Goal: Task Accomplishment & Management: Complete application form

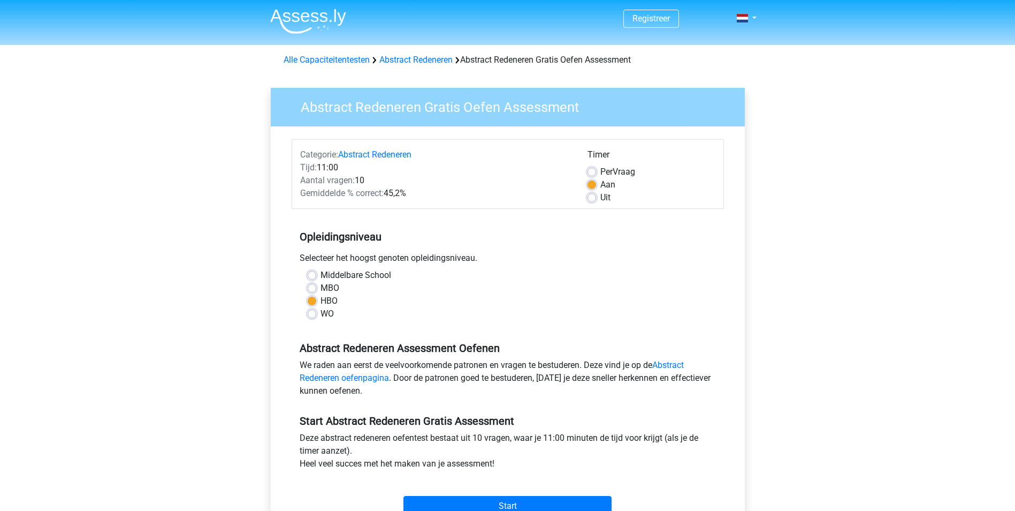
scroll to position [161, 0]
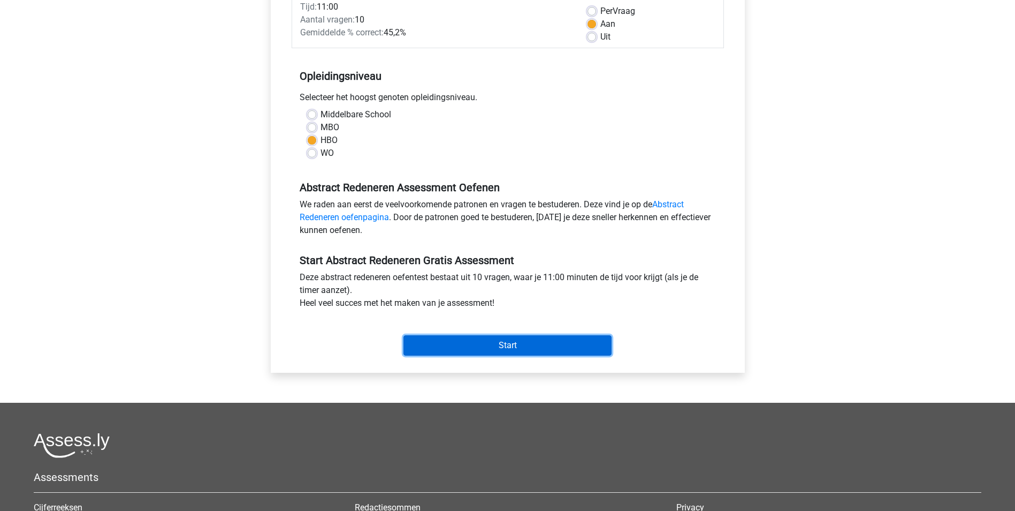
click at [530, 348] on input "Start" at bounding box center [508, 345] width 208 height 20
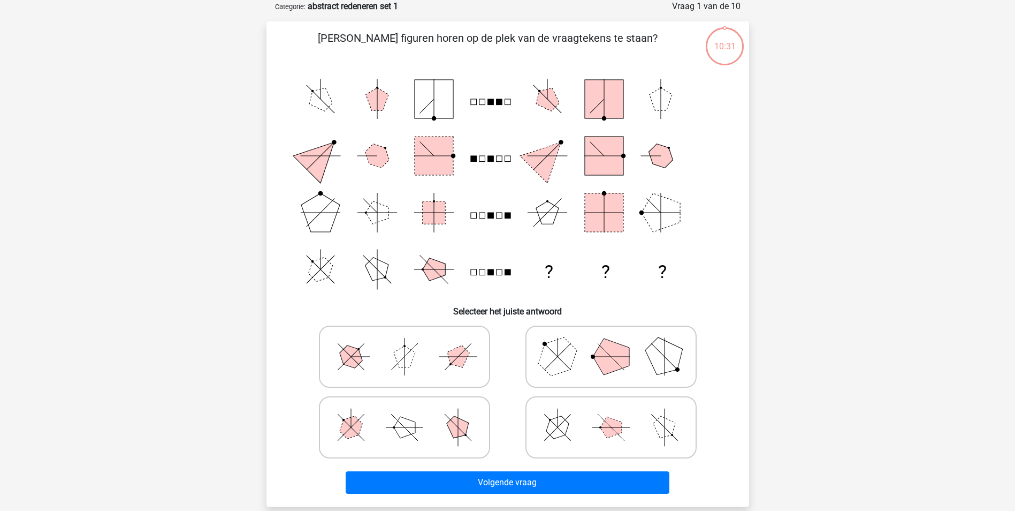
scroll to position [107, 0]
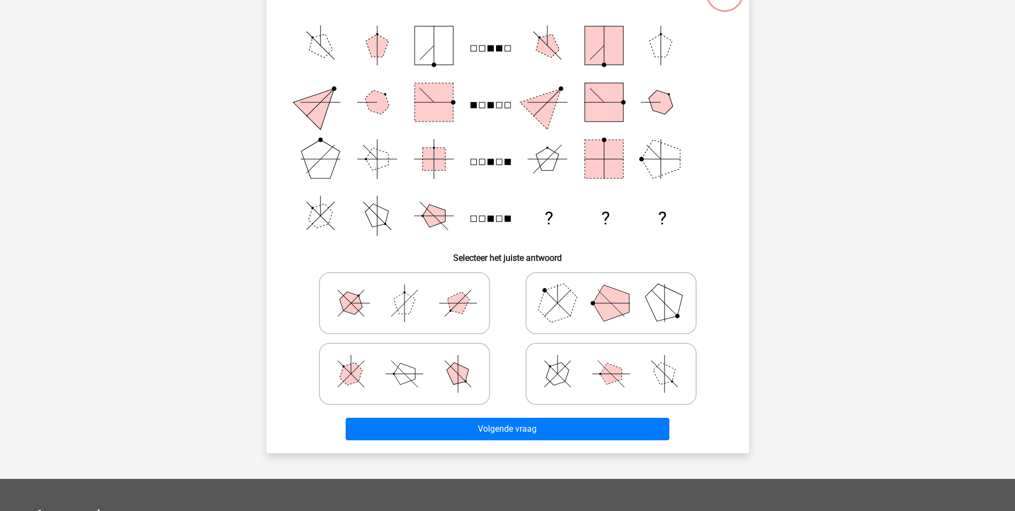
click at [588, 364] on icon at bounding box center [611, 374] width 161 height 54
click at [611, 360] on input "radio" at bounding box center [614, 356] width 7 height 7
radio input "true"
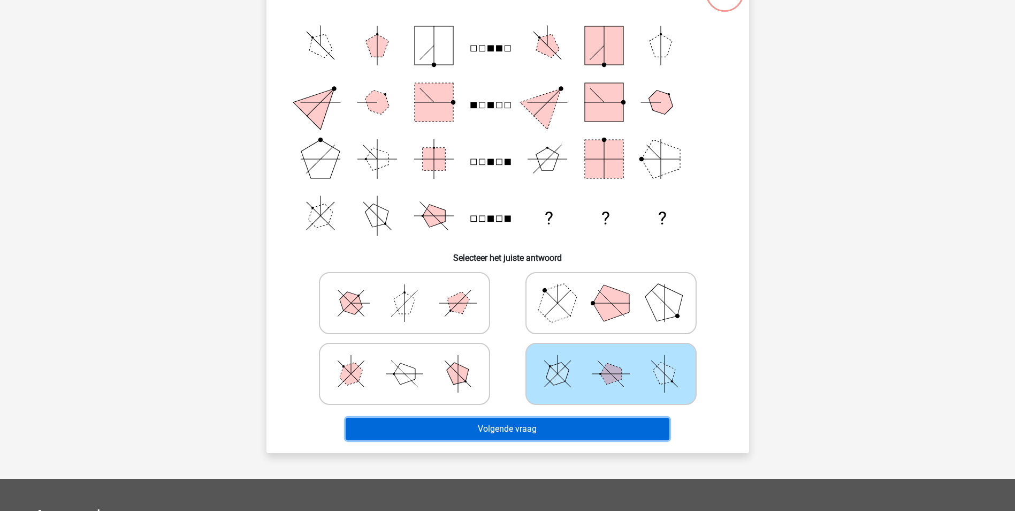
click at [585, 424] on button "Volgende vraag" at bounding box center [508, 429] width 324 height 22
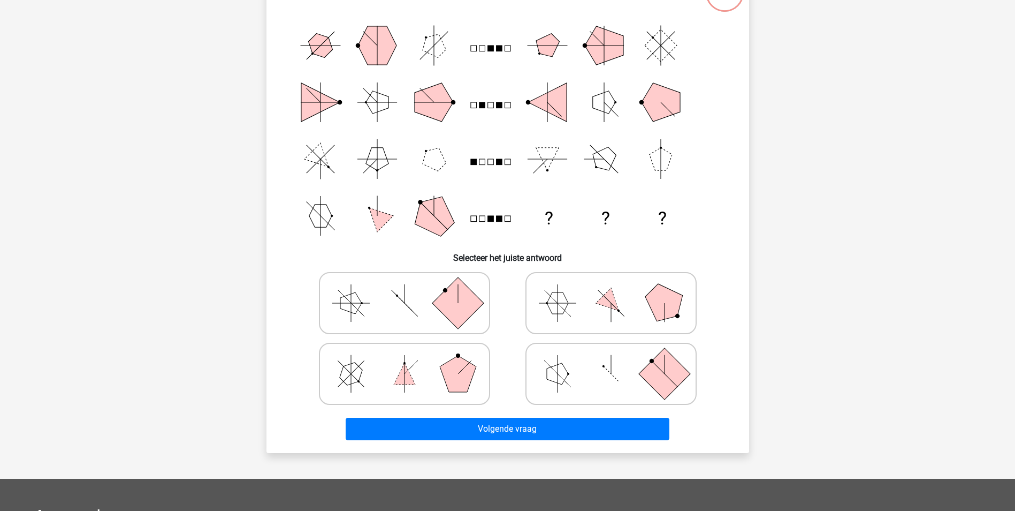
click at [546, 295] on icon at bounding box center [611, 303] width 161 height 54
click at [611, 290] on input "radio" at bounding box center [614, 286] width 7 height 7
radio input "true"
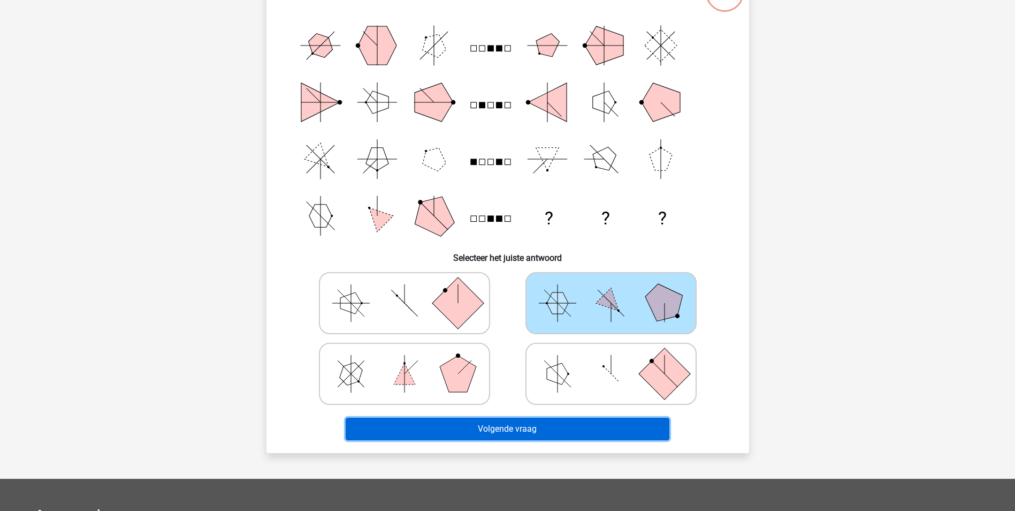
click at [566, 421] on button "Volgende vraag" at bounding box center [508, 429] width 324 height 22
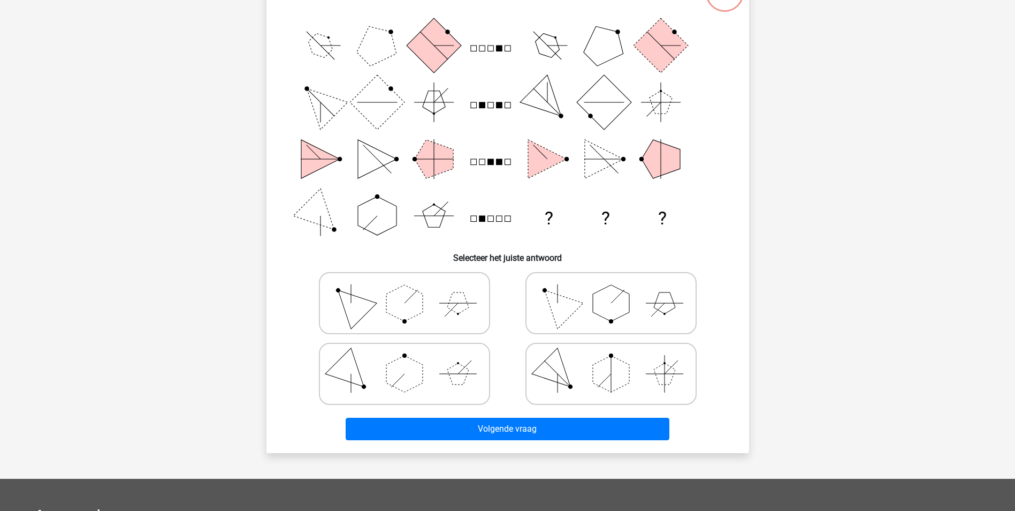
scroll to position [54, 0]
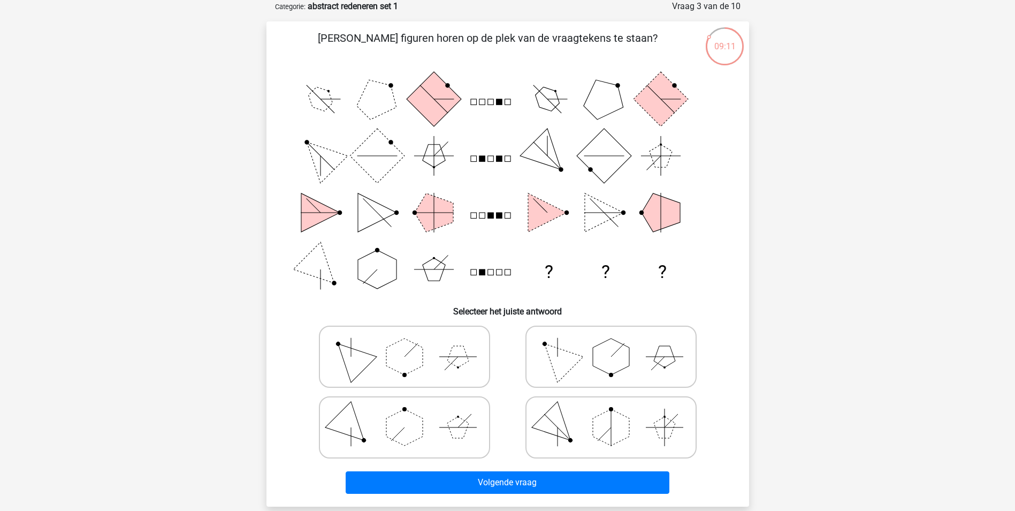
click at [468, 370] on icon at bounding box center [404, 357] width 161 height 54
click at [412, 343] on input "radio" at bounding box center [408, 339] width 7 height 7
radio input "true"
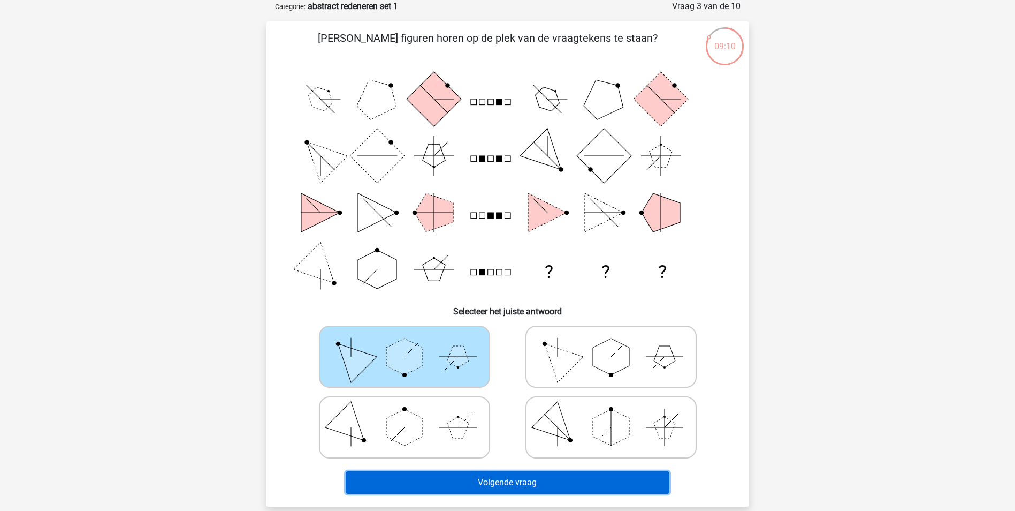
click at [559, 476] on button "Volgende vraag" at bounding box center [508, 482] width 324 height 22
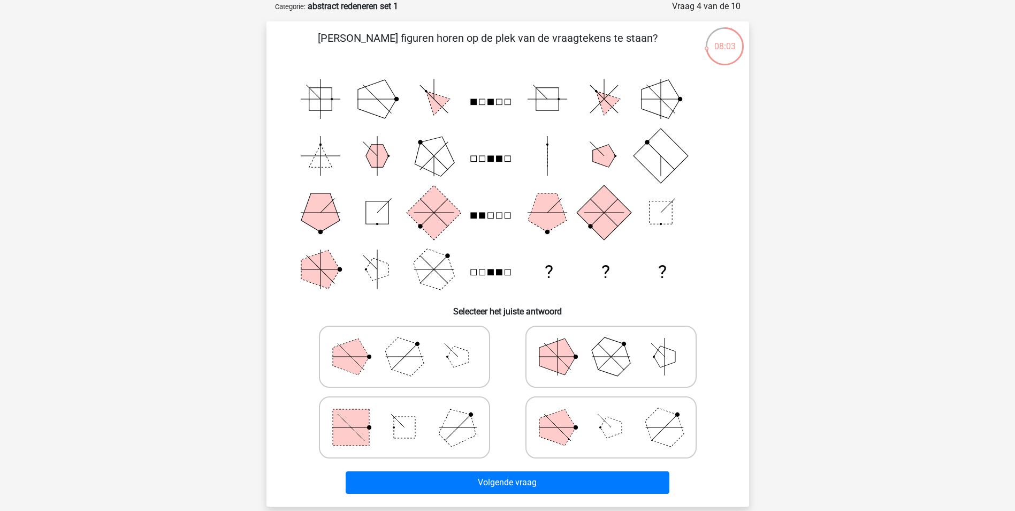
click at [437, 348] on icon at bounding box center [404, 357] width 161 height 54
click at [412, 343] on input "radio" at bounding box center [408, 339] width 7 height 7
radio input "true"
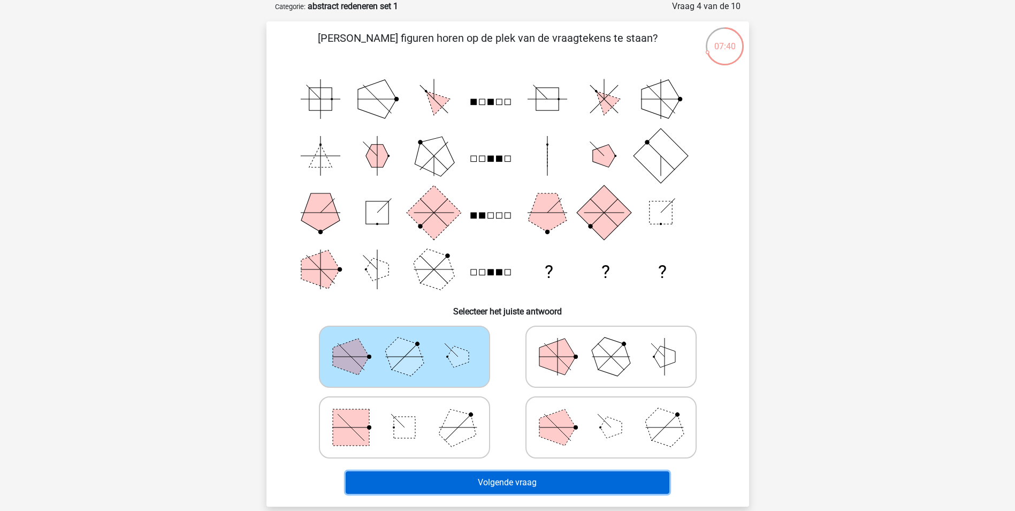
click at [537, 481] on button "Volgende vraag" at bounding box center [508, 482] width 324 height 22
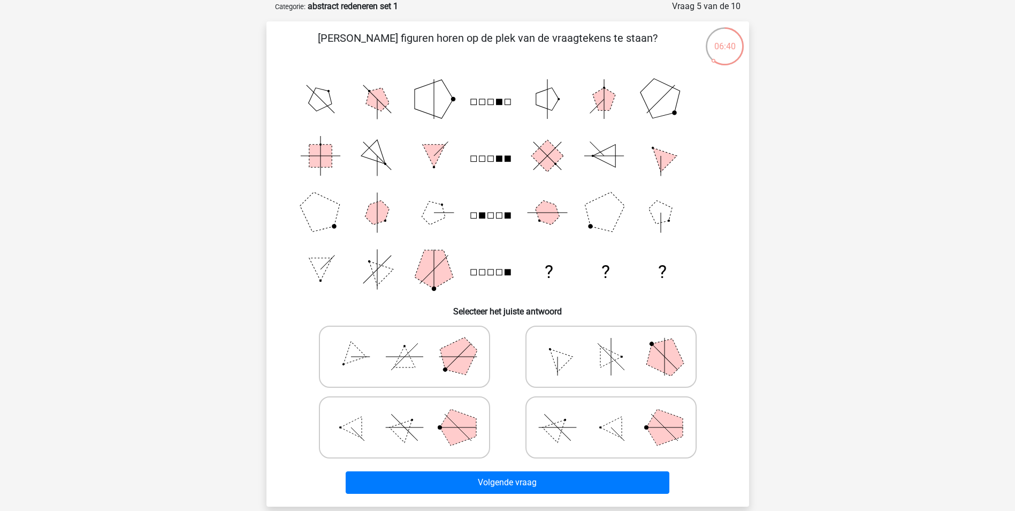
scroll to position [107, 0]
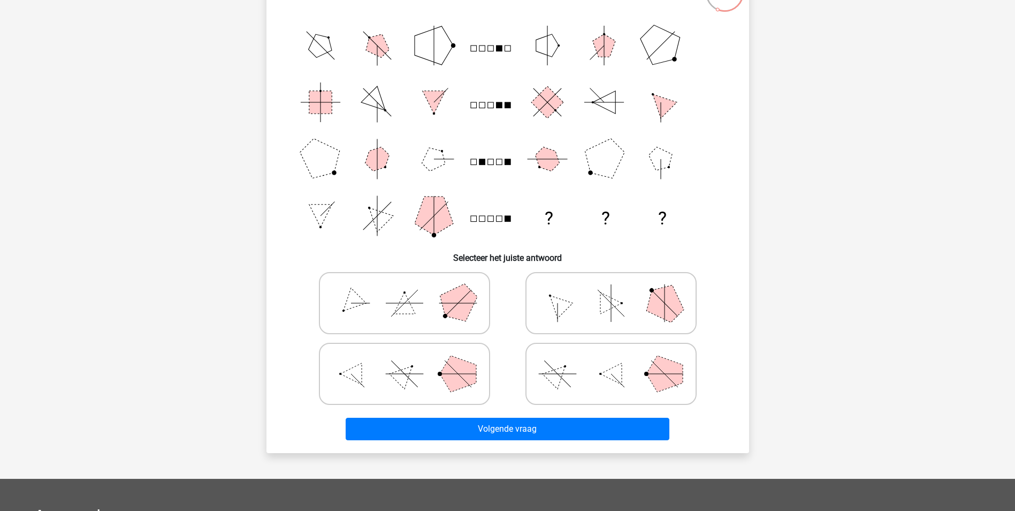
click at [459, 388] on polygon at bounding box center [458, 373] width 36 height 36
click at [412, 360] on input "radio" at bounding box center [408, 356] width 7 height 7
radio input "true"
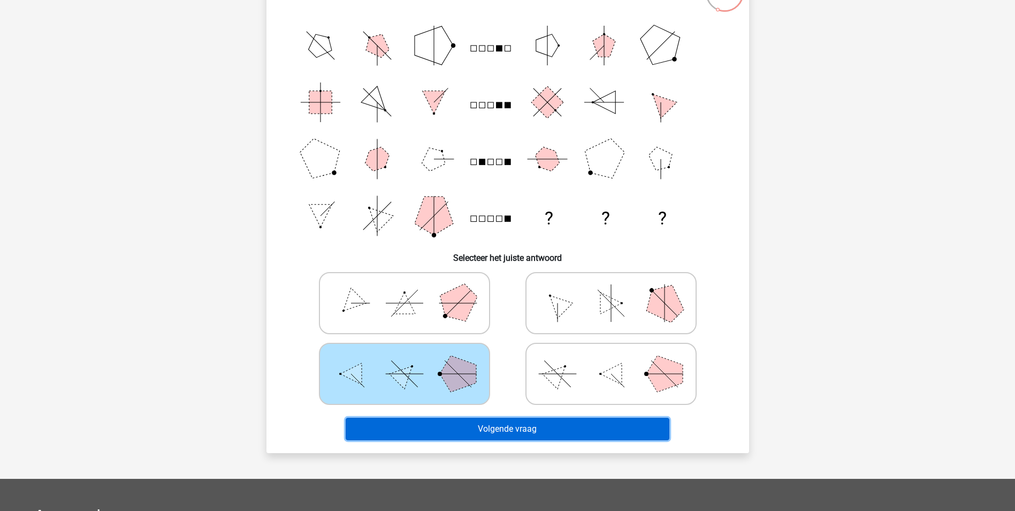
click at [506, 429] on button "Volgende vraag" at bounding box center [508, 429] width 324 height 22
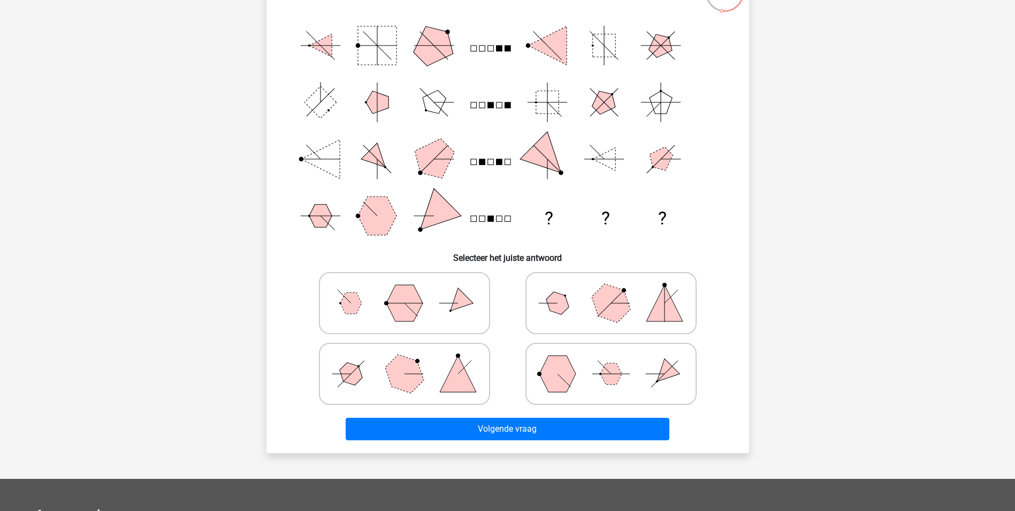
click at [578, 371] on icon at bounding box center [611, 374] width 161 height 54
click at [611, 360] on input "radio" at bounding box center [614, 356] width 7 height 7
radio input "true"
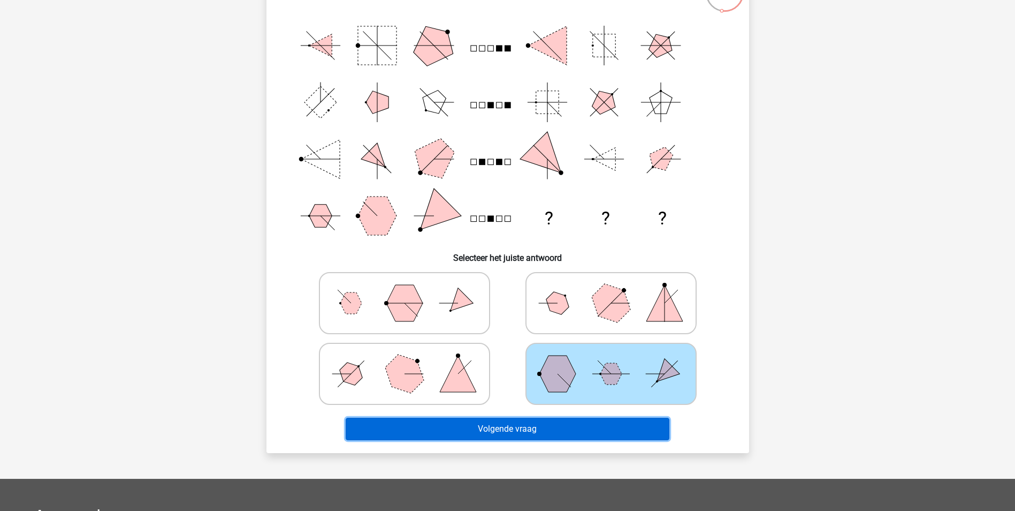
click at [570, 429] on button "Volgende vraag" at bounding box center [508, 429] width 324 height 22
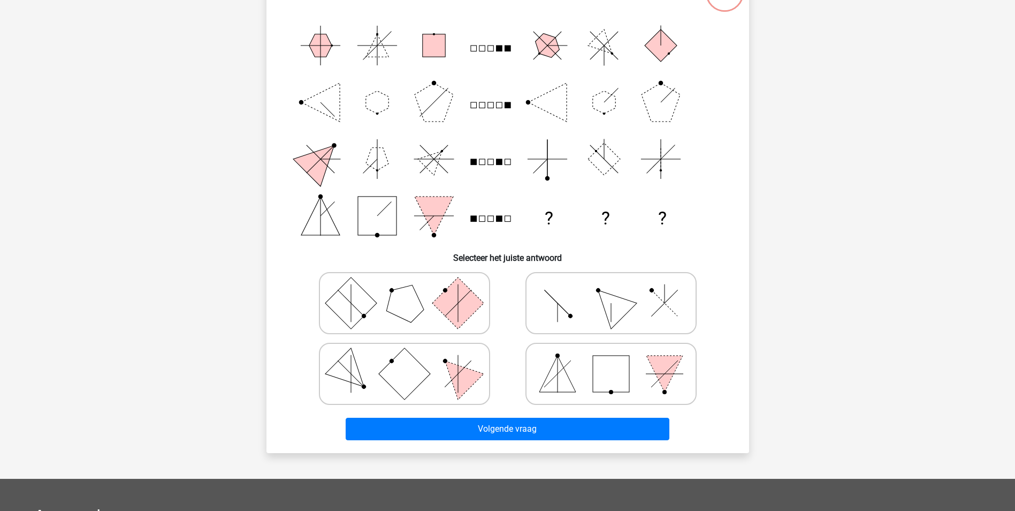
scroll to position [54, 0]
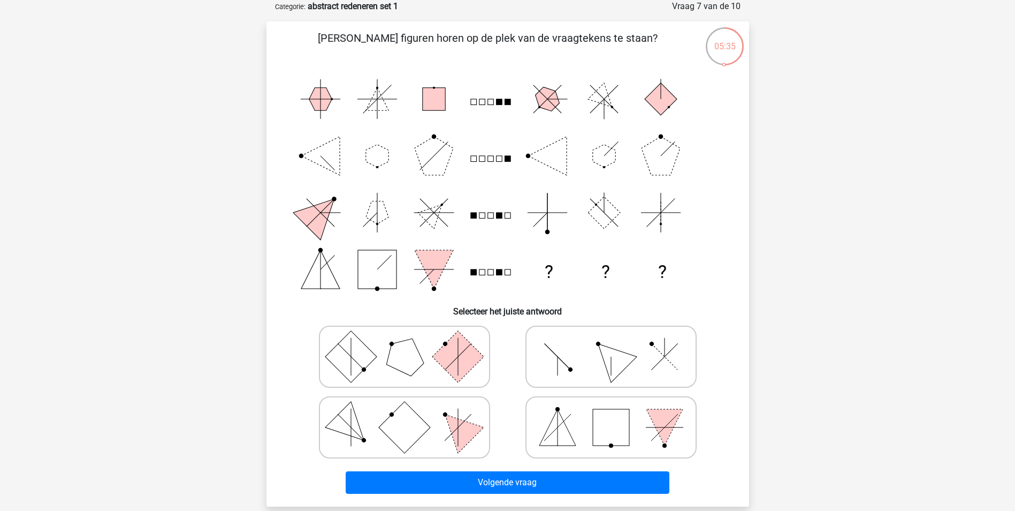
click at [573, 414] on icon at bounding box center [611, 427] width 161 height 54
click at [611, 414] on input "radio" at bounding box center [614, 410] width 7 height 7
radio input "true"
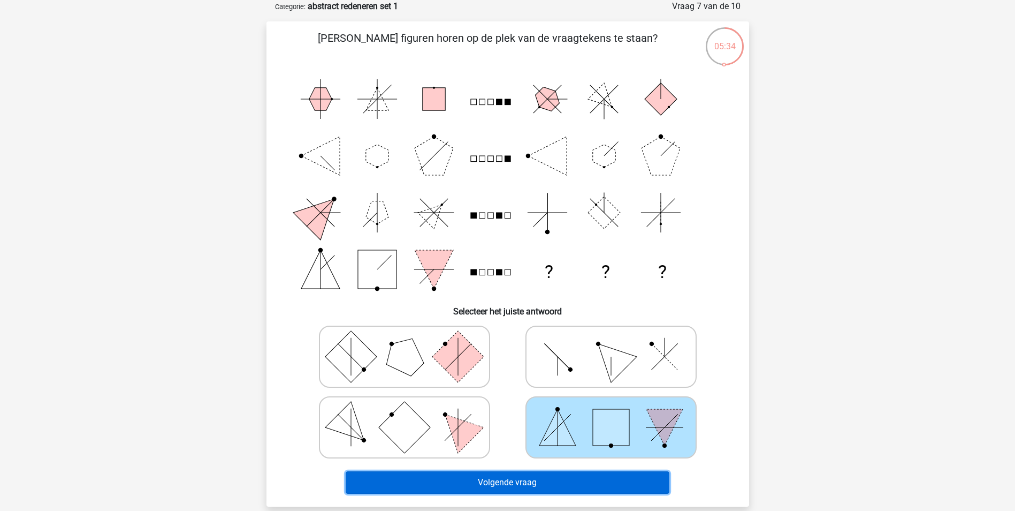
click at [568, 475] on button "Volgende vraag" at bounding box center [508, 482] width 324 height 22
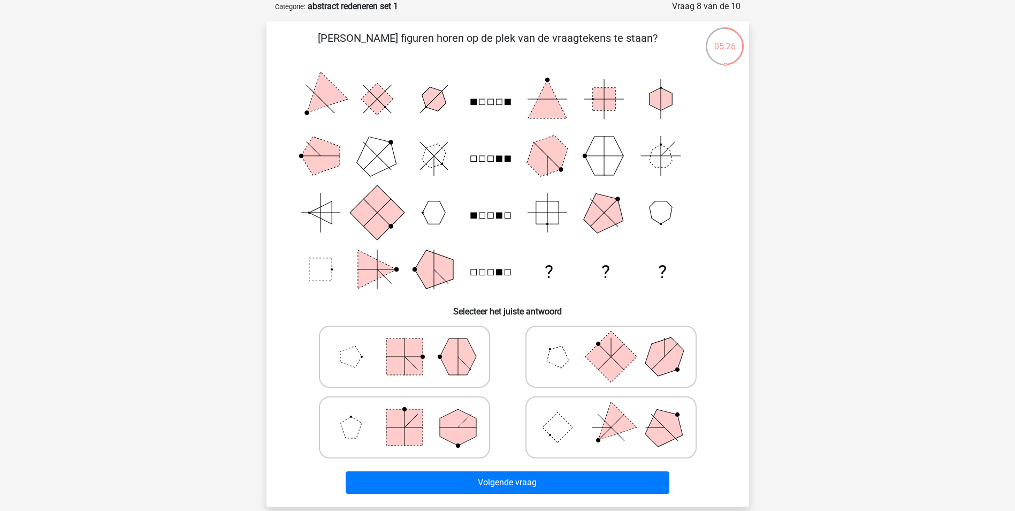
click at [571, 444] on icon at bounding box center [611, 427] width 161 height 54
click at [611, 414] on input "radio" at bounding box center [614, 410] width 7 height 7
radio input "true"
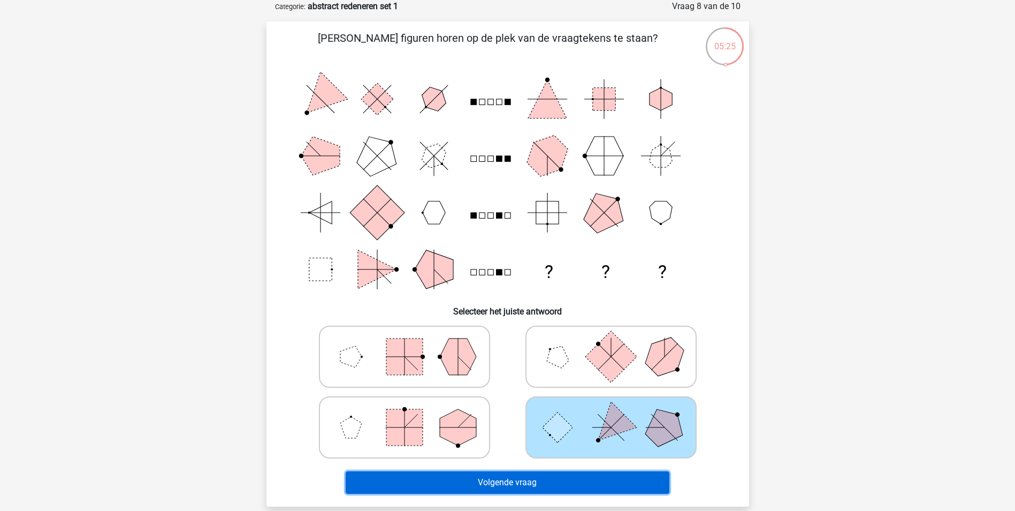
click at [576, 484] on button "Volgende vraag" at bounding box center [508, 482] width 324 height 22
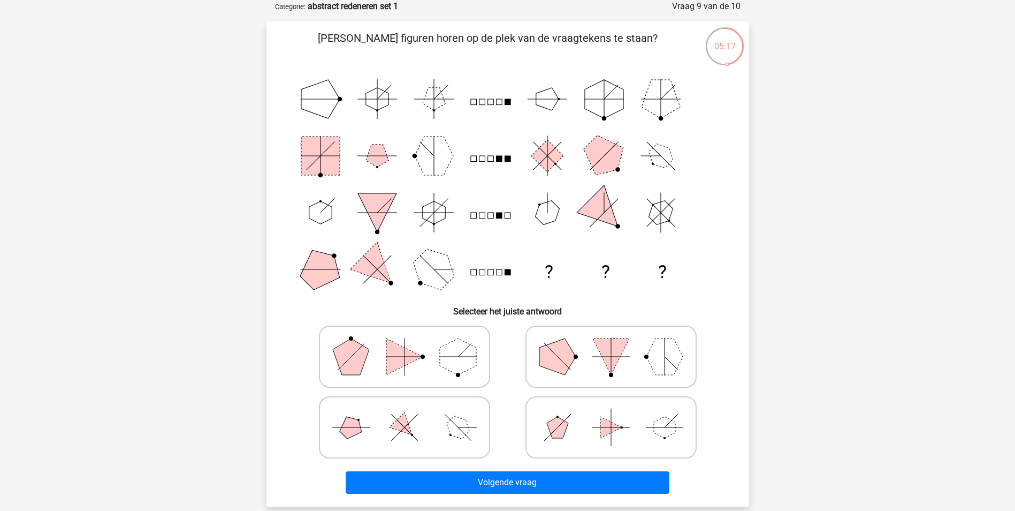
click at [446, 363] on polygon at bounding box center [458, 356] width 36 height 36
click at [412, 343] on input "radio" at bounding box center [408, 339] width 7 height 7
radio input "true"
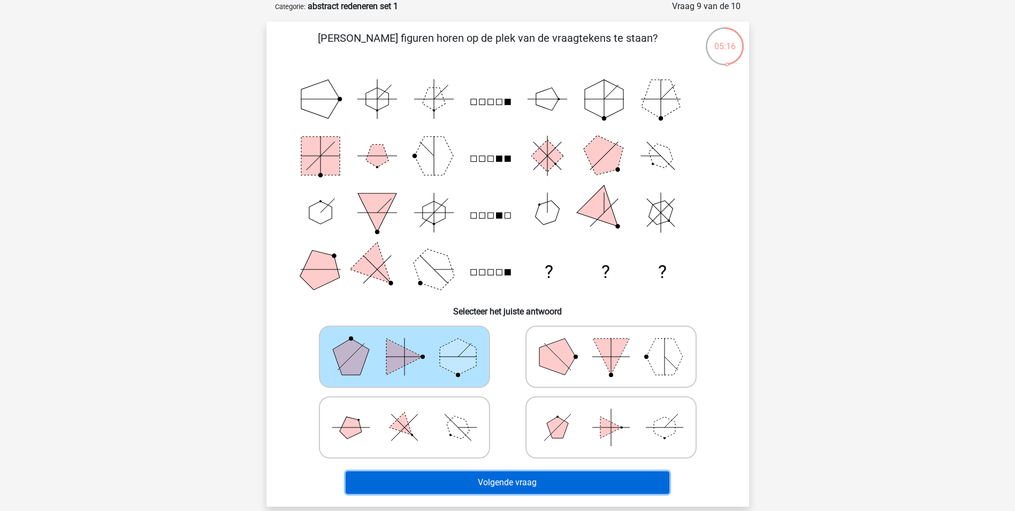
click at [526, 486] on button "Volgende vraag" at bounding box center [508, 482] width 324 height 22
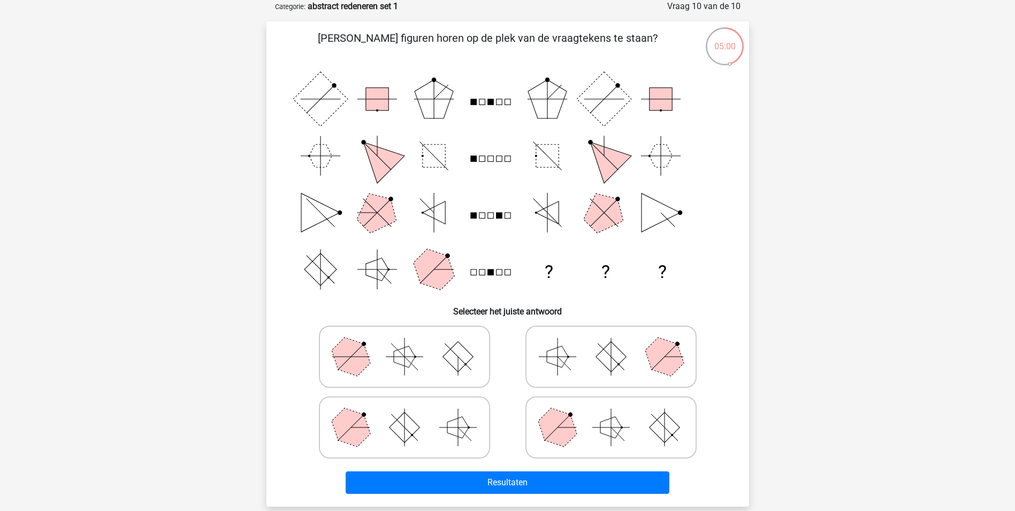
click at [634, 353] on icon at bounding box center [611, 357] width 161 height 54
click at [618, 343] on input "radio" at bounding box center [614, 339] width 7 height 7
radio input "true"
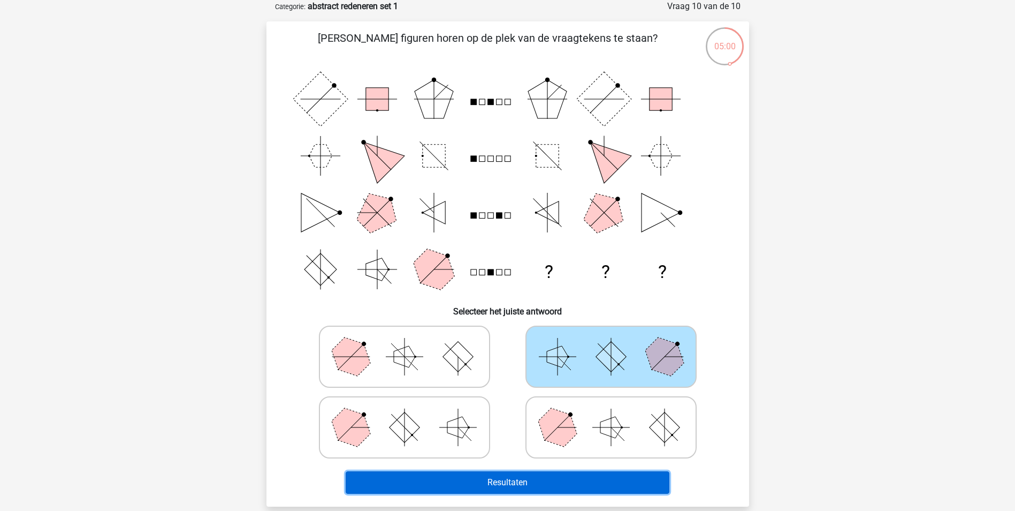
click at [594, 486] on button "Resultaten" at bounding box center [508, 482] width 324 height 22
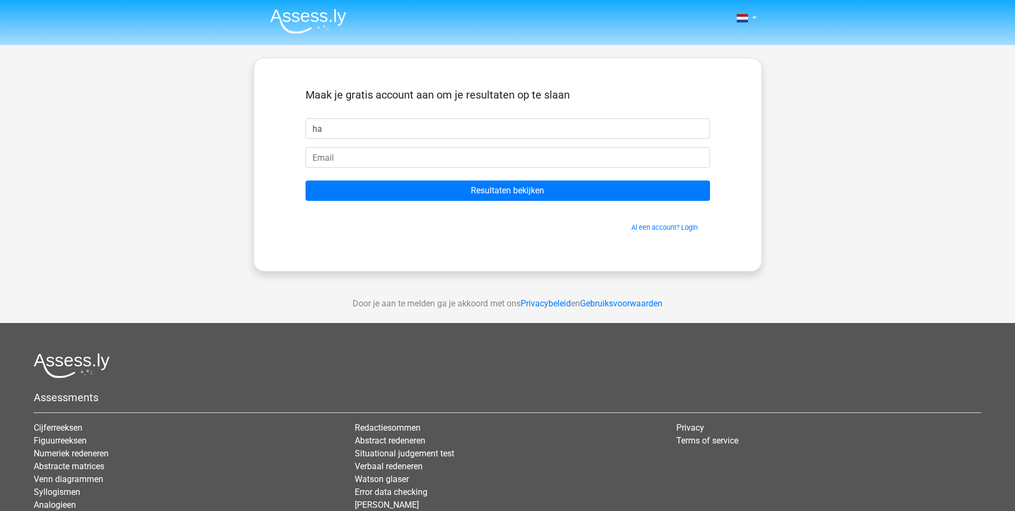
type input "h"
type input "[PERSON_NAME]"
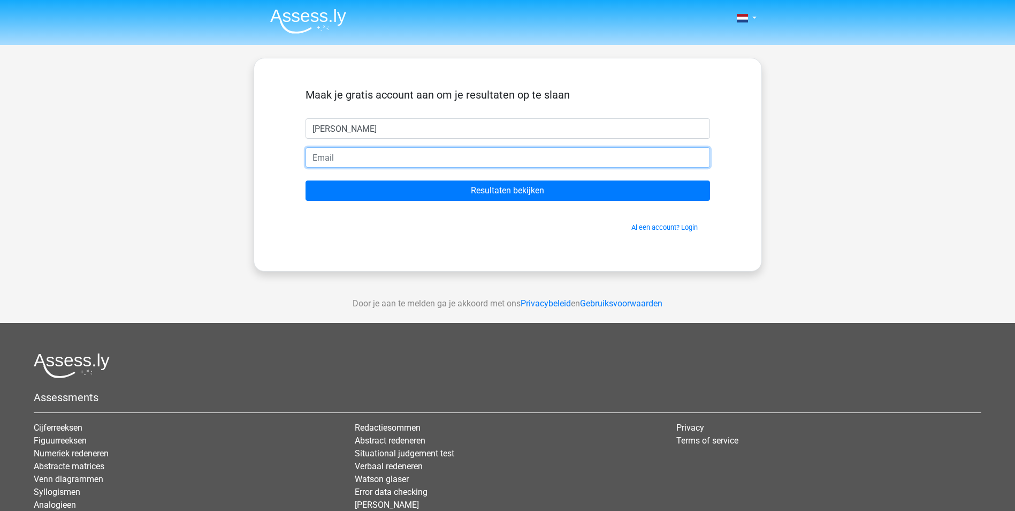
type input "H"
click at [306, 180] on input "Resultaten bekijken" at bounding box center [508, 190] width 405 height 20
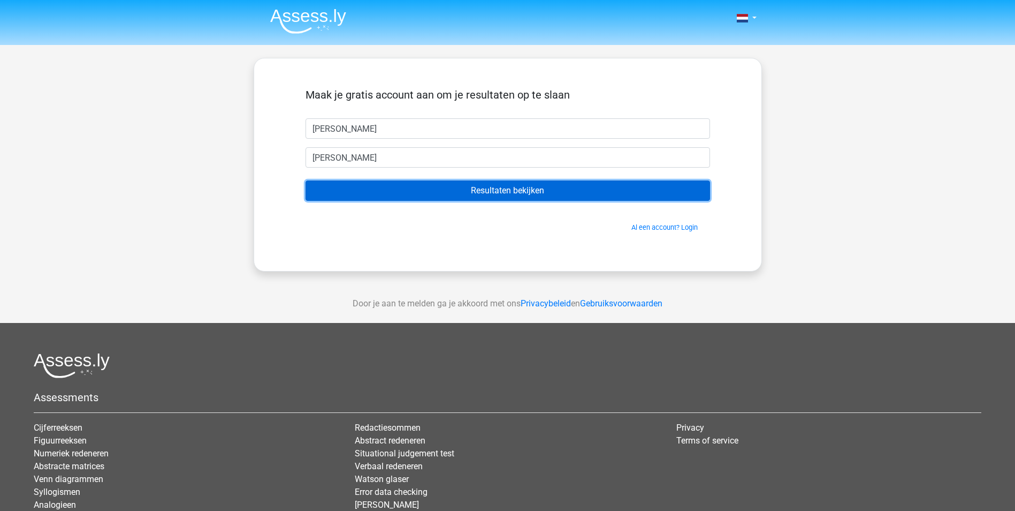
click at [641, 189] on input "Resultaten bekijken" at bounding box center [508, 190] width 405 height 20
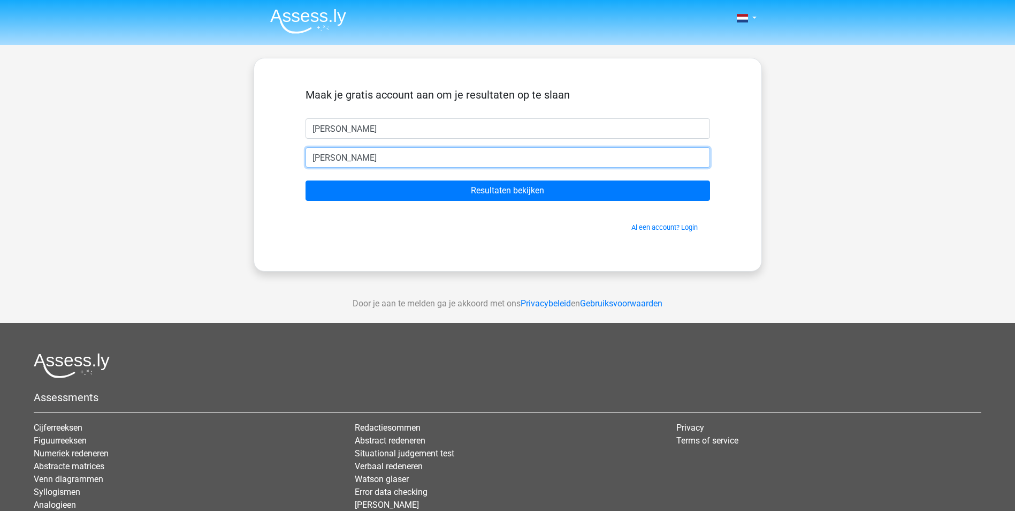
drag, startPoint x: 351, startPoint y: 163, endPoint x: 366, endPoint y: 163, distance: 15.0
click at [351, 163] on input "hannah" at bounding box center [508, 157] width 405 height 20
type input "hannahvanboxtel@gmail.com"
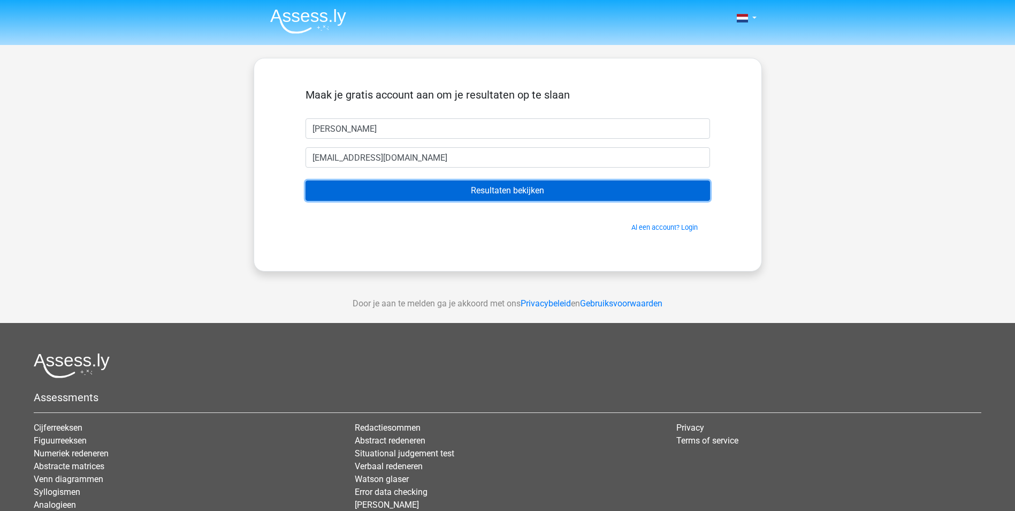
click at [379, 188] on input "Resultaten bekijken" at bounding box center [508, 190] width 405 height 20
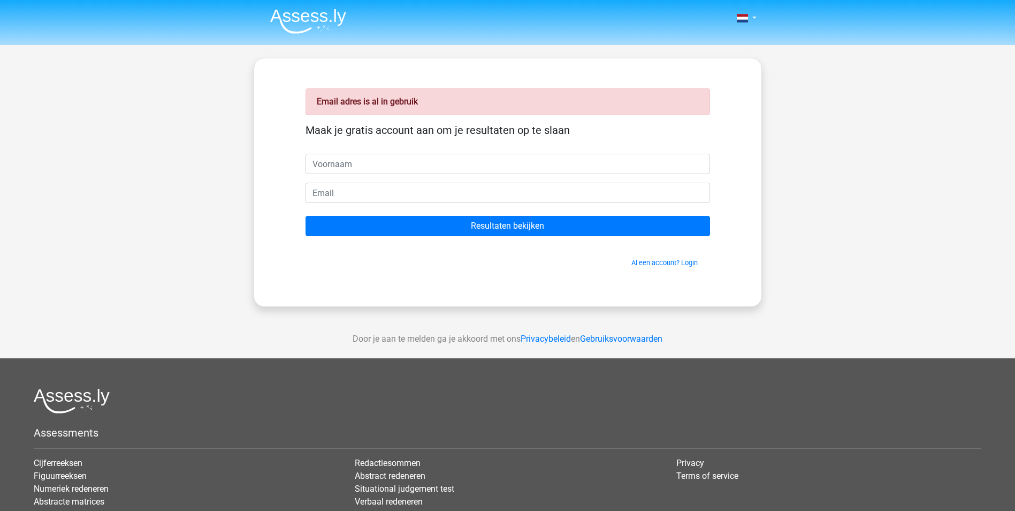
click at [666, 267] on span "Al een account? Login" at bounding box center [508, 262] width 396 height 10
click at [649, 260] on link "Al een account? Login" at bounding box center [665, 263] width 66 height 8
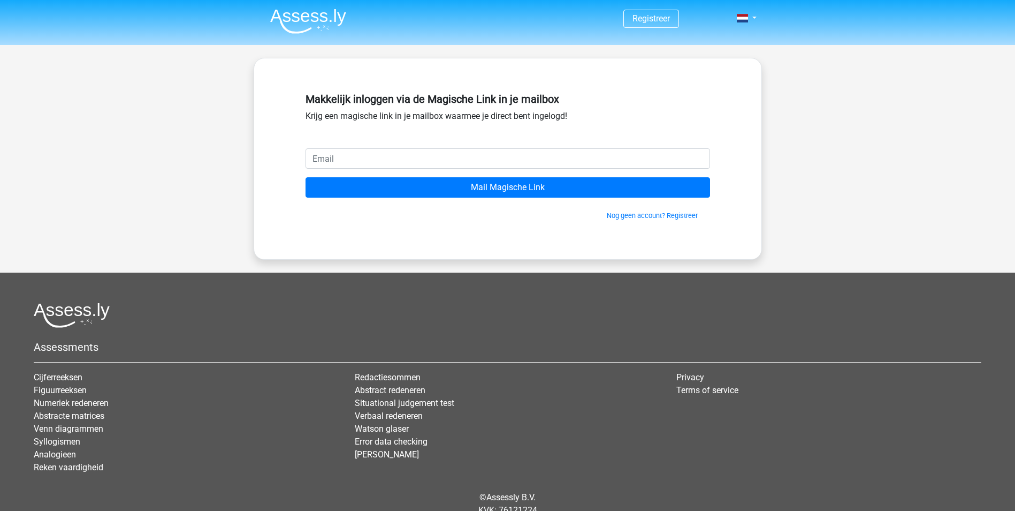
click at [403, 160] on input "email" at bounding box center [508, 158] width 405 height 20
type input "[EMAIL_ADDRESS][DOMAIN_NAME]"
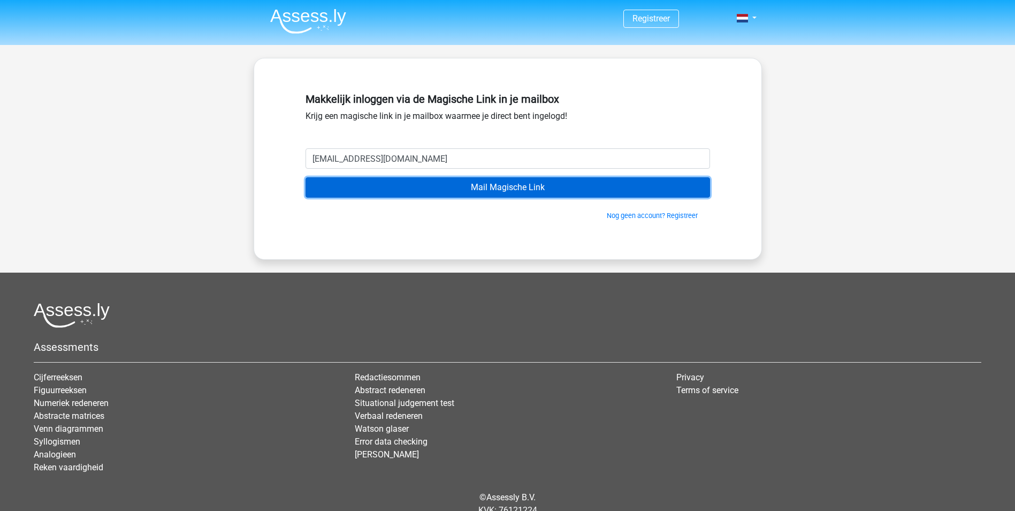
click at [419, 184] on input "Mail Magische Link" at bounding box center [508, 187] width 405 height 20
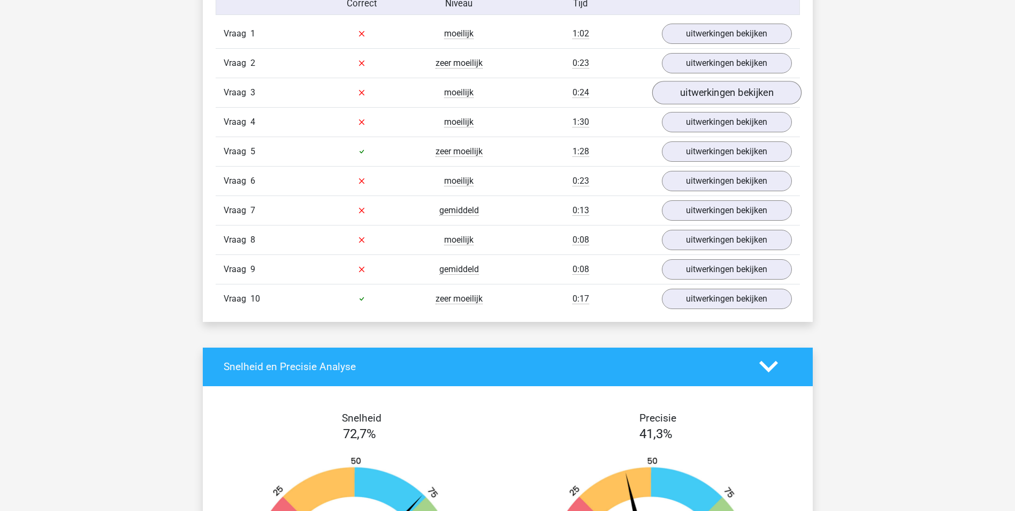
scroll to position [856, 0]
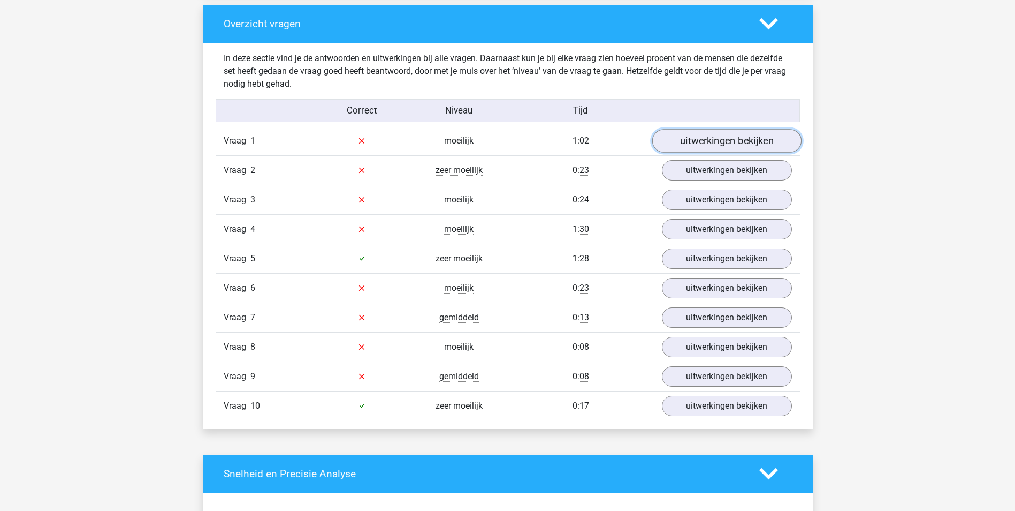
click at [700, 139] on link "uitwerkingen bekijken" at bounding box center [726, 141] width 149 height 24
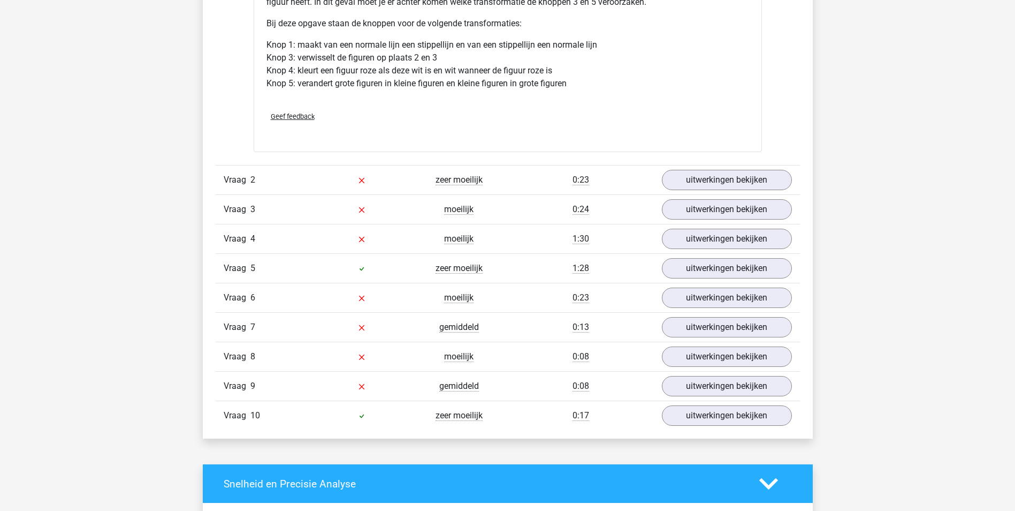
scroll to position [1499, 0]
